Goal: Information Seeking & Learning: Learn about a topic

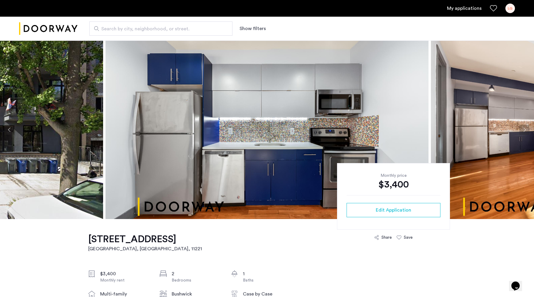
click at [524, 130] on button "Next apartment" at bounding box center [524, 130] width 10 height 10
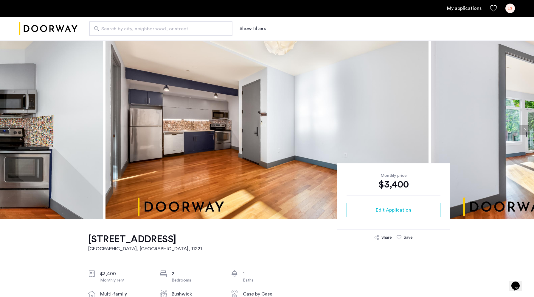
click at [10, 131] on button "Previous apartment" at bounding box center [9, 130] width 10 height 10
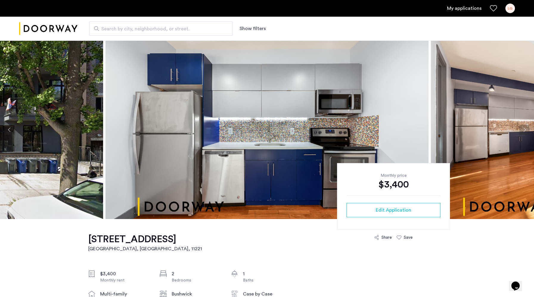
click at [10, 131] on button "Previous apartment" at bounding box center [9, 130] width 10 height 10
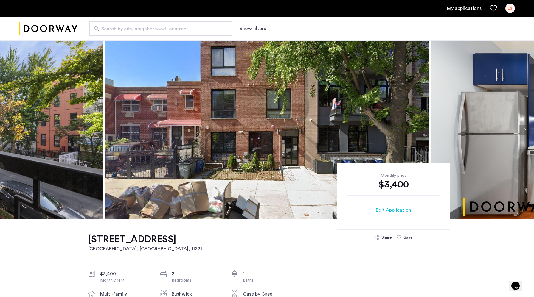
click at [10, 131] on button "Previous apartment" at bounding box center [9, 130] width 10 height 10
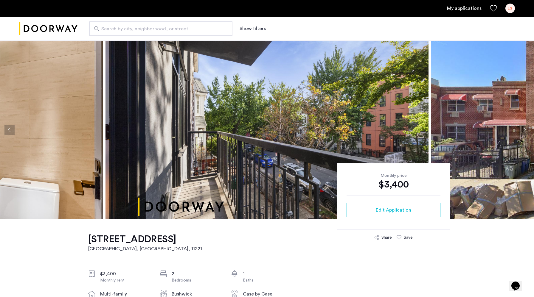
click at [10, 131] on button "Previous apartment" at bounding box center [9, 130] width 10 height 10
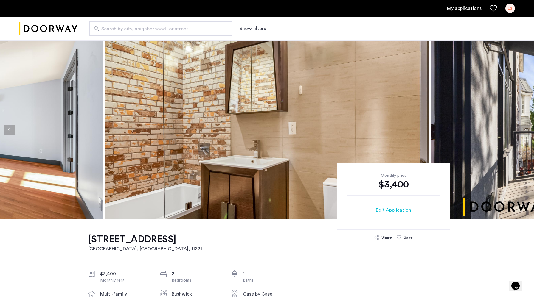
click at [10, 131] on button "Previous apartment" at bounding box center [9, 130] width 10 height 10
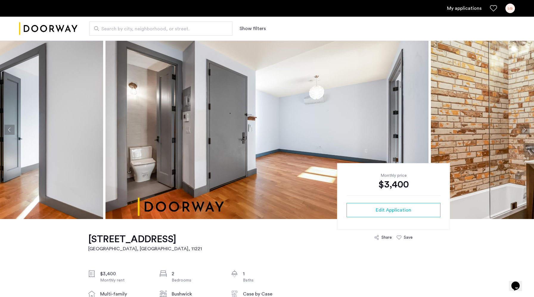
click at [10, 130] on button "Previous apartment" at bounding box center [9, 130] width 10 height 10
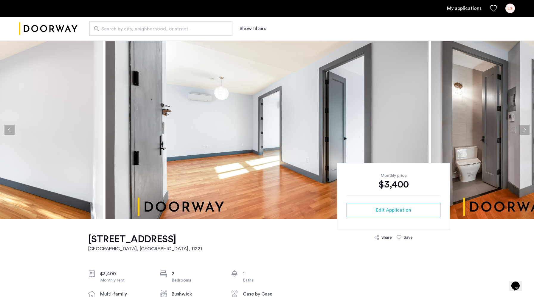
click at [10, 130] on button "Previous apartment" at bounding box center [9, 130] width 10 height 10
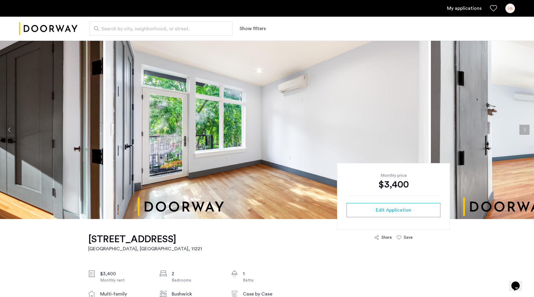
click at [10, 130] on button "Previous apartment" at bounding box center [9, 130] width 10 height 10
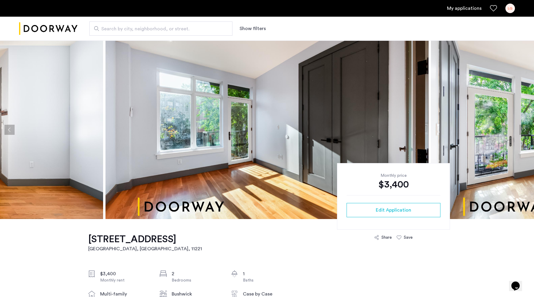
click at [8, 129] on button "Previous apartment" at bounding box center [9, 130] width 10 height 10
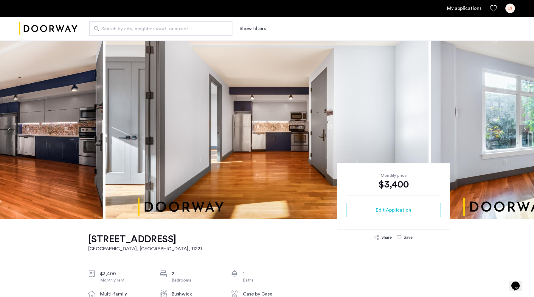
click at [8, 129] on button "Previous apartment" at bounding box center [9, 130] width 10 height 10
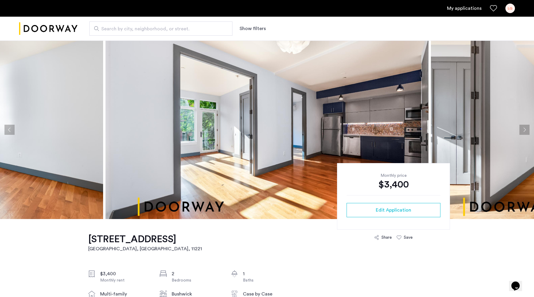
click at [8, 129] on button "Previous apartment" at bounding box center [9, 130] width 10 height 10
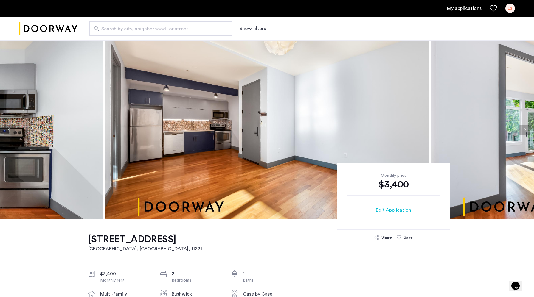
click at [9, 131] on button "Previous apartment" at bounding box center [9, 130] width 10 height 10
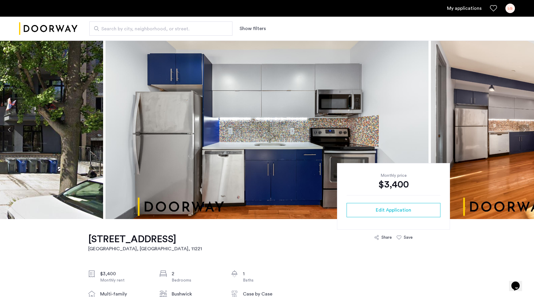
click at [9, 131] on button "Previous apartment" at bounding box center [9, 130] width 10 height 10
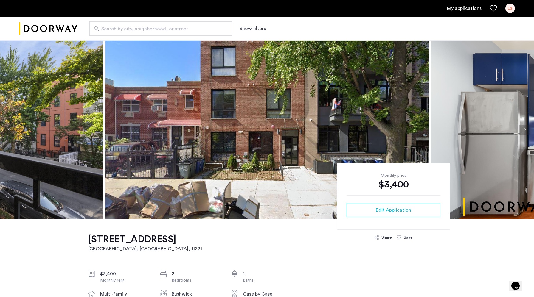
click at [9, 131] on button "Previous apartment" at bounding box center [9, 130] width 10 height 10
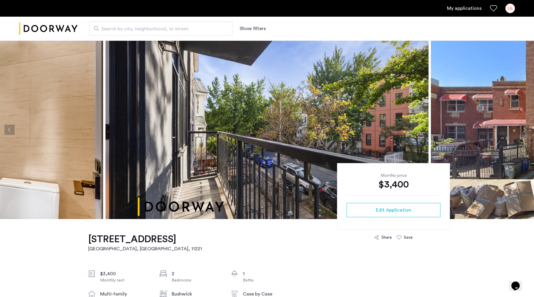
click at [9, 131] on button "Previous apartment" at bounding box center [9, 130] width 10 height 10
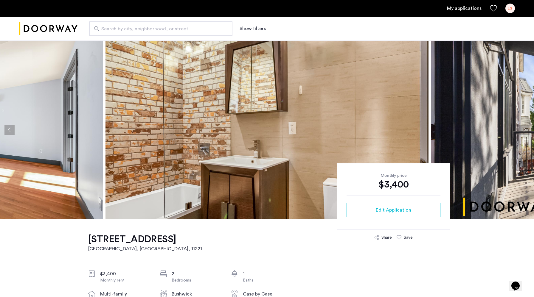
click at [9, 131] on button "Previous apartment" at bounding box center [9, 130] width 10 height 10
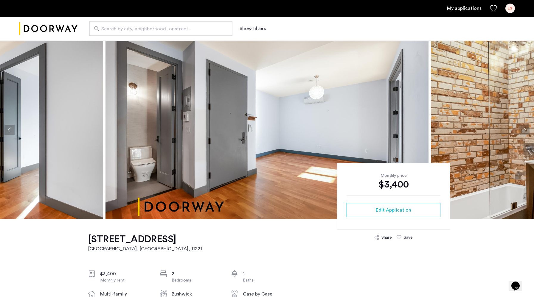
click at [9, 131] on button "Previous apartment" at bounding box center [9, 130] width 10 height 10
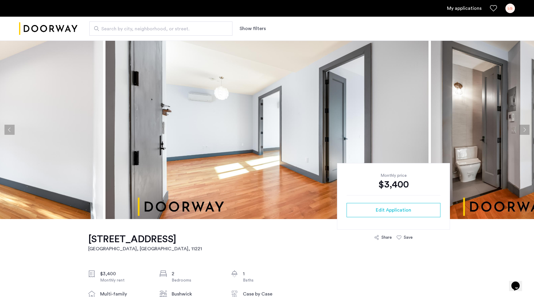
click at [9, 131] on button "Previous apartment" at bounding box center [9, 130] width 10 height 10
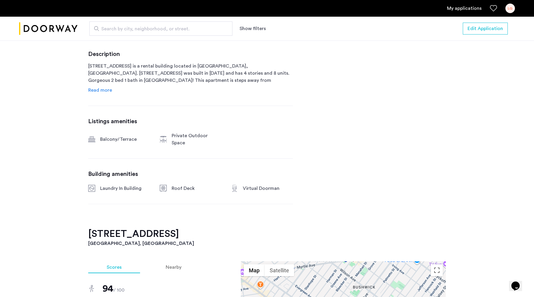
scroll to position [254, 0]
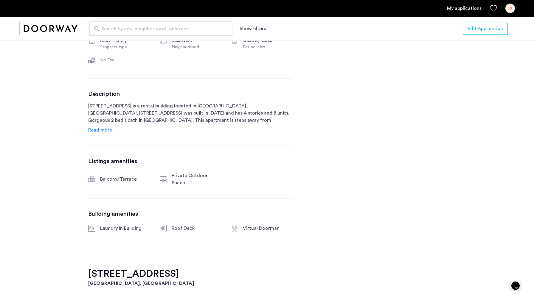
click at [247, 225] on div "[STREET_ADDRESS] $3,400 Monthly rent 2 Bedrooms 1 Baths multi-family Property t…" at bounding box center [190, 116] width 205 height 303
